Goal: Task Accomplishment & Management: Manage account settings

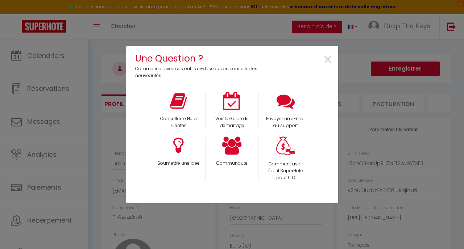
select select "28"
select select "fr"
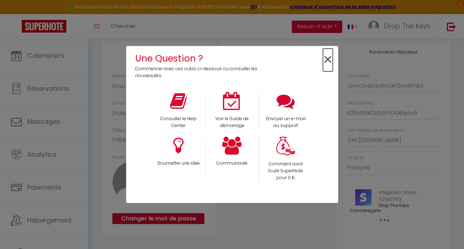
drag, startPoint x: 0, startPoint y: 0, endPoint x: 366, endPoint y: 52, distance: 369.5
click at [327, 65] on span "×" at bounding box center [328, 60] width 10 height 23
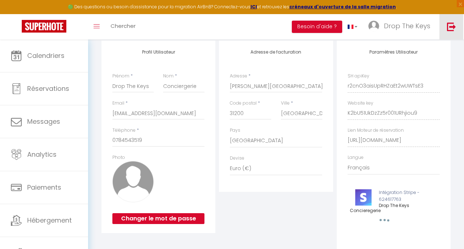
click at [449, 31] on img at bounding box center [451, 26] width 9 height 9
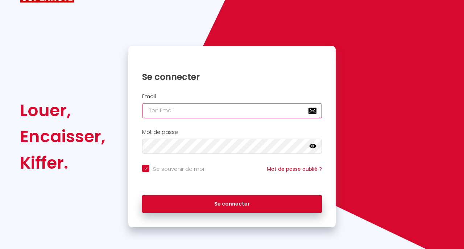
type input "[EMAIL_ADDRESS][DOMAIN_NAME]"
checkbox input "true"
click at [199, 112] on input "[EMAIL_ADDRESS][DOMAIN_NAME]" at bounding box center [232, 110] width 180 height 15
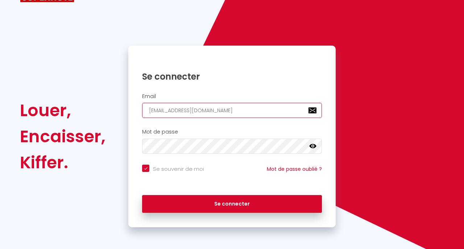
click at [199, 112] on input "[EMAIL_ADDRESS][DOMAIN_NAME]" at bounding box center [232, 110] width 180 height 15
paste input "[EMAIL_ADDRESS][DOMAIN_NAME]"
type input "[EMAIL_ADDRESS][DOMAIN_NAME]"
checkbox input "true"
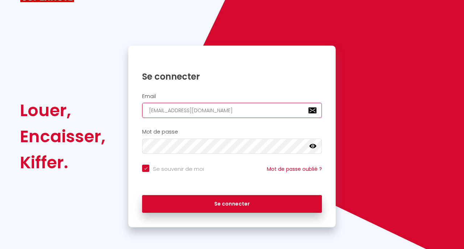
type input "[EMAIL_ADDRESS][DOMAIN_NAME]"
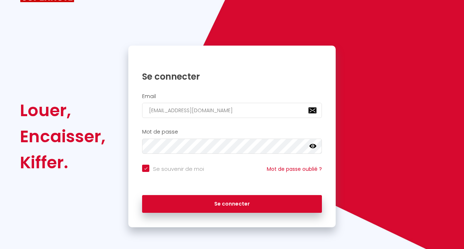
click at [281, 214] on div "Se connecter" at bounding box center [231, 204] width 207 height 33
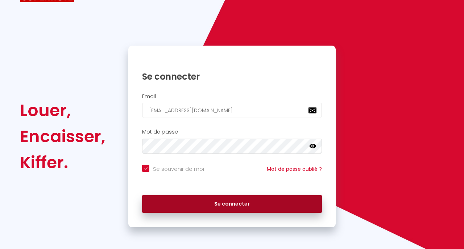
click at [241, 206] on button "Se connecter" at bounding box center [232, 204] width 180 height 18
checkbox input "true"
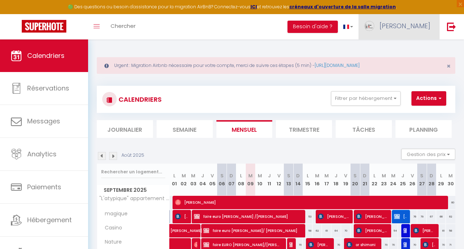
click at [409, 29] on span "[PERSON_NAME]" at bounding box center [405, 25] width 51 height 9
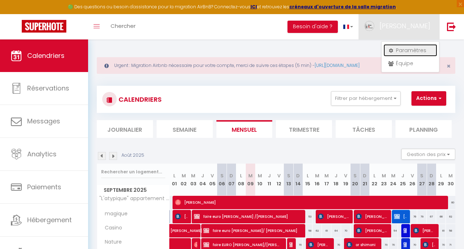
click at [404, 47] on link "Paramètres" at bounding box center [411, 50] width 54 height 12
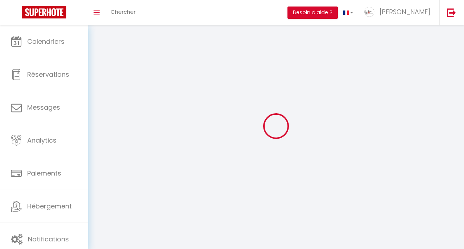
type input "[PERSON_NAME]"
type input "Lang"
type input "0623027297"
type input "Stras & Conciergerie - [STREET_ADDRESS]"
type input "67310"
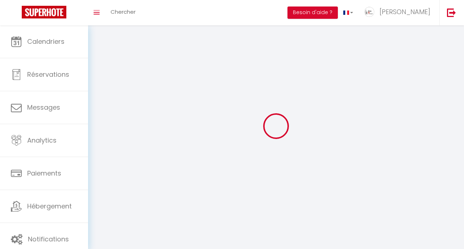
type input "WESTHOFFEN"
type input "eUW8xofWHe11hW8raRhqsmN4p"
type input "K3dJMZRy5zbCwbPAnexnhvLgl"
type input "[URL][DOMAIN_NAME]"
select select "28"
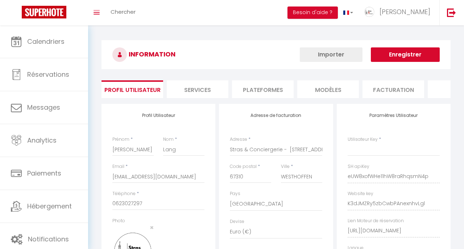
type input "eUW8xofWHe11hW8raRhqsmN4p"
type input "K3dJMZRy5zbCwbPAnexnhvLgl"
type input "[URL][DOMAIN_NAME]"
select select "fr"
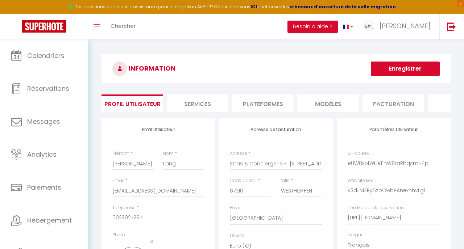
scroll to position [4, 0]
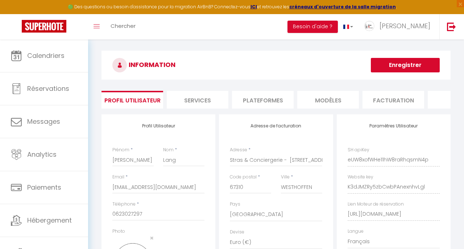
click at [261, 95] on li "Plateformes" at bounding box center [263, 100] width 62 height 18
